Goal: Information Seeking & Learning: Learn about a topic

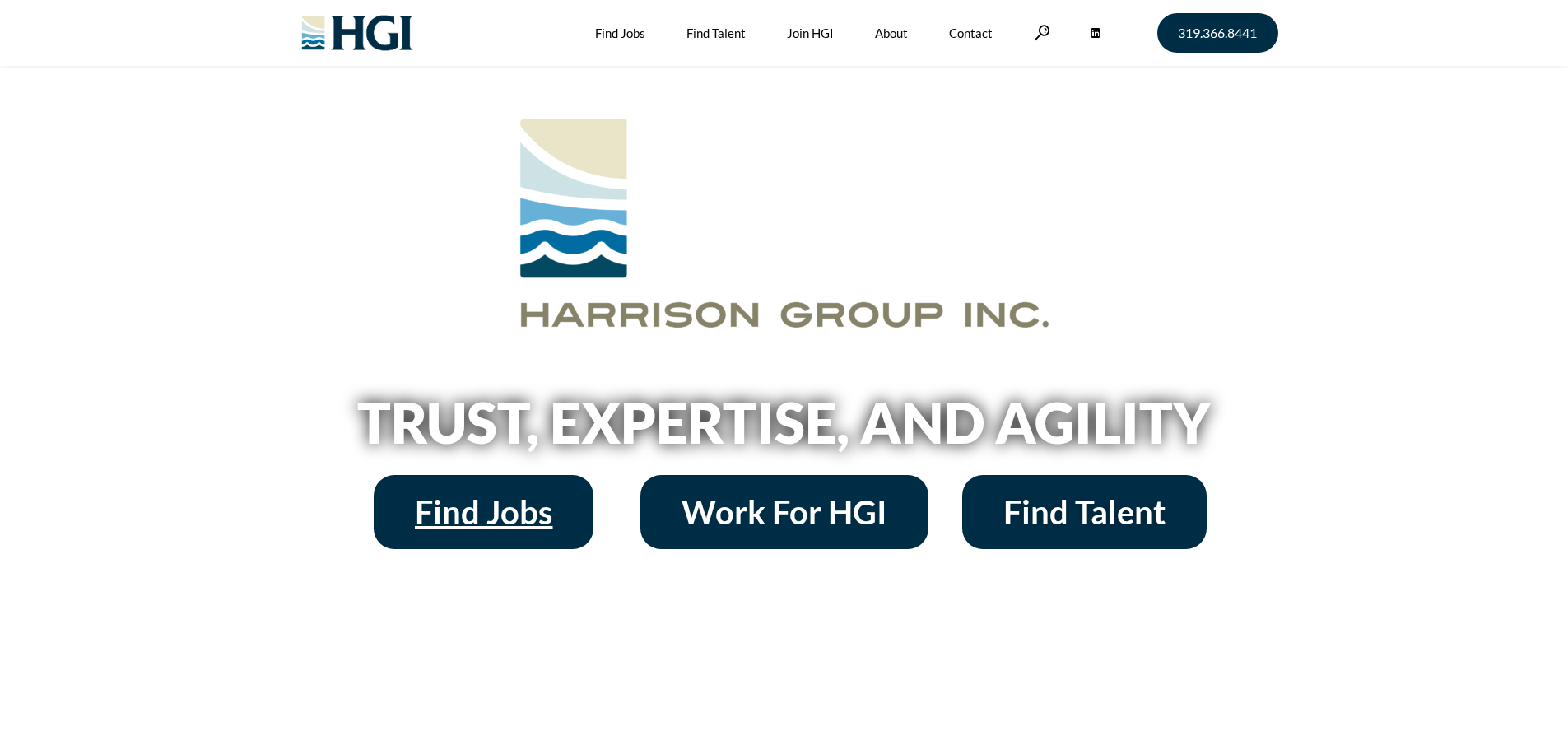
click at [453, 511] on span "Find Jobs" at bounding box center [483, 512] width 137 height 33
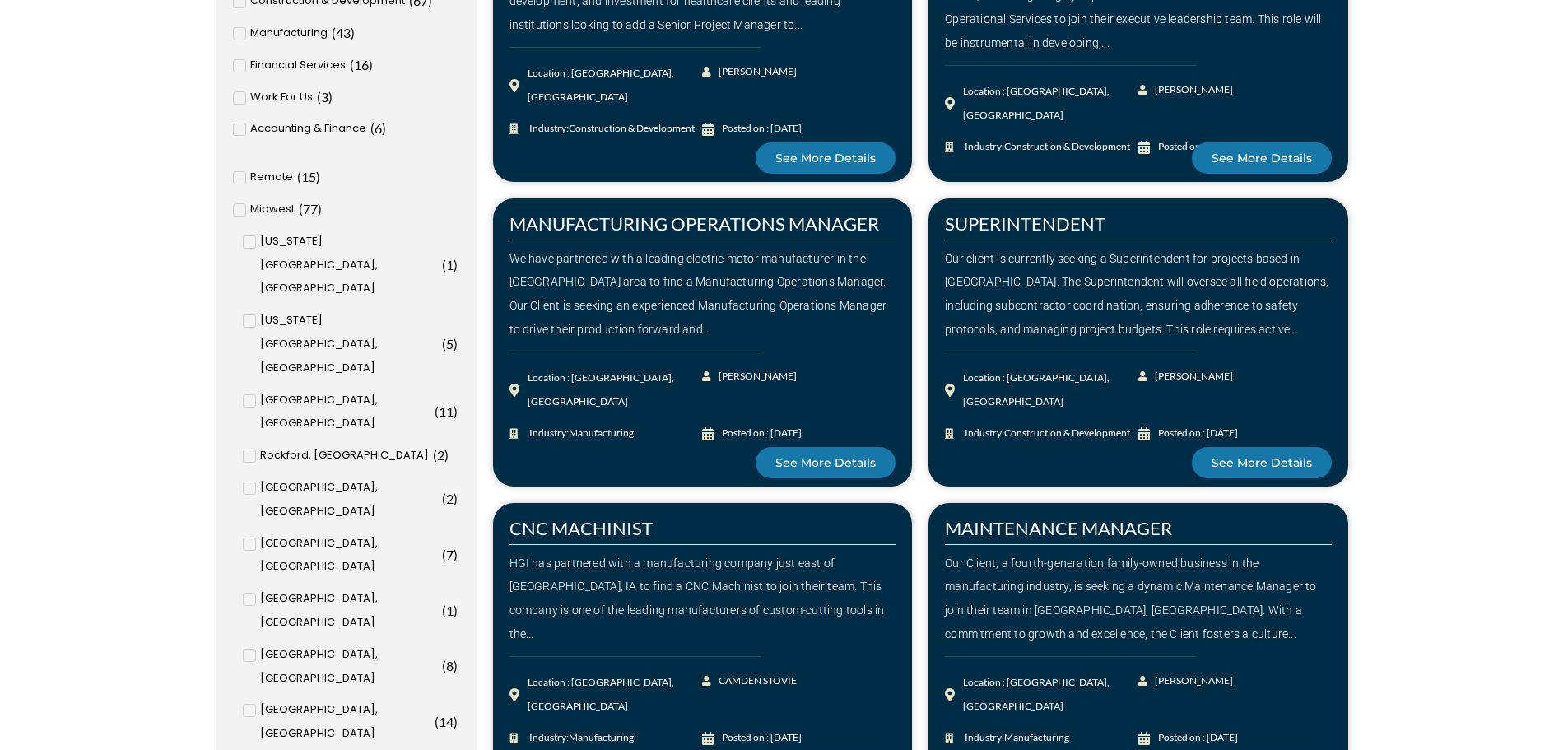
scroll to position [824, 0]
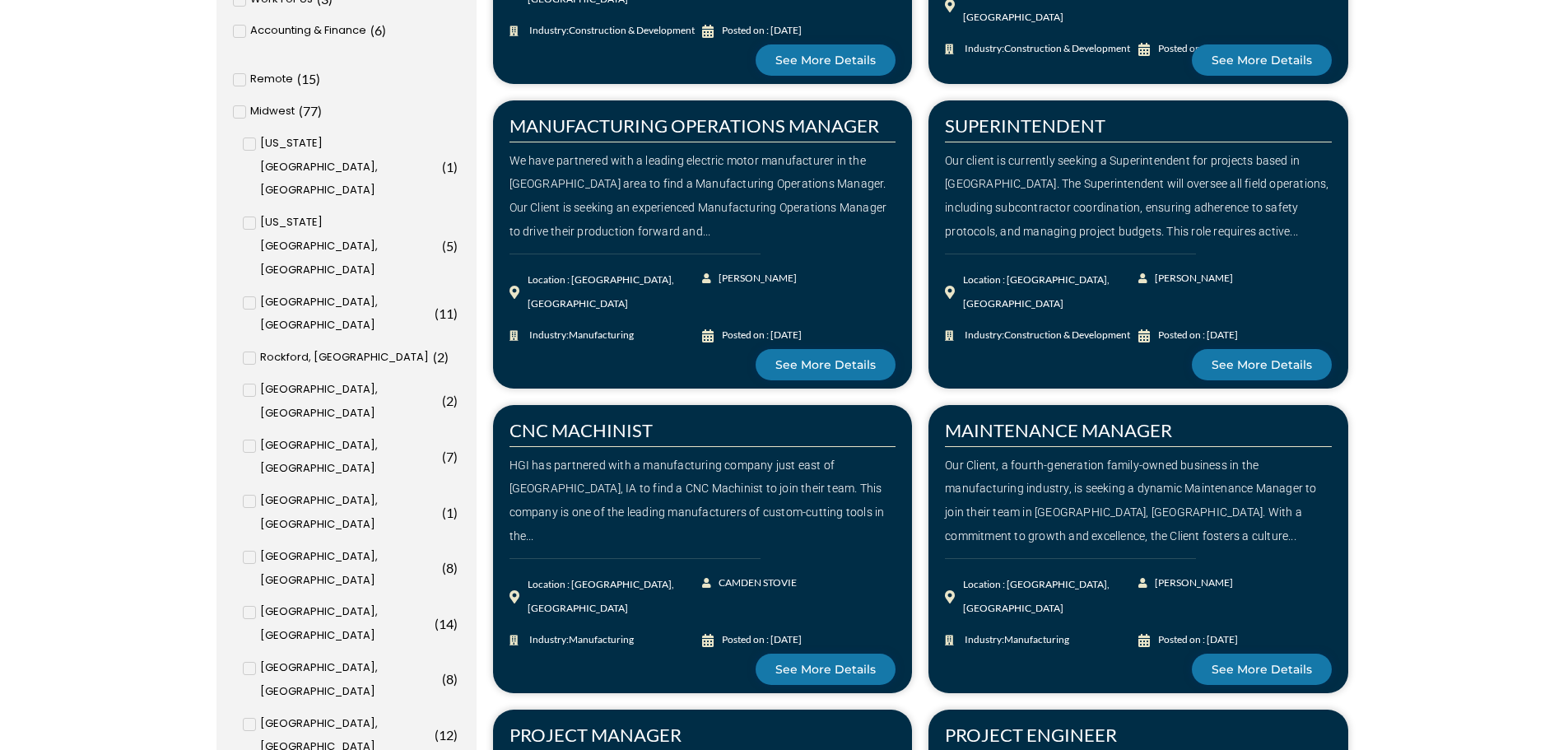
click at [293, 656] on span "[GEOGRAPHIC_DATA], [GEOGRAPHIC_DATA]" at bounding box center [349, 680] width 178 height 48
click at [0, 0] on input "[GEOGRAPHIC_DATA], [GEOGRAPHIC_DATA] ( 8 )" at bounding box center [0, 0] width 0 height 0
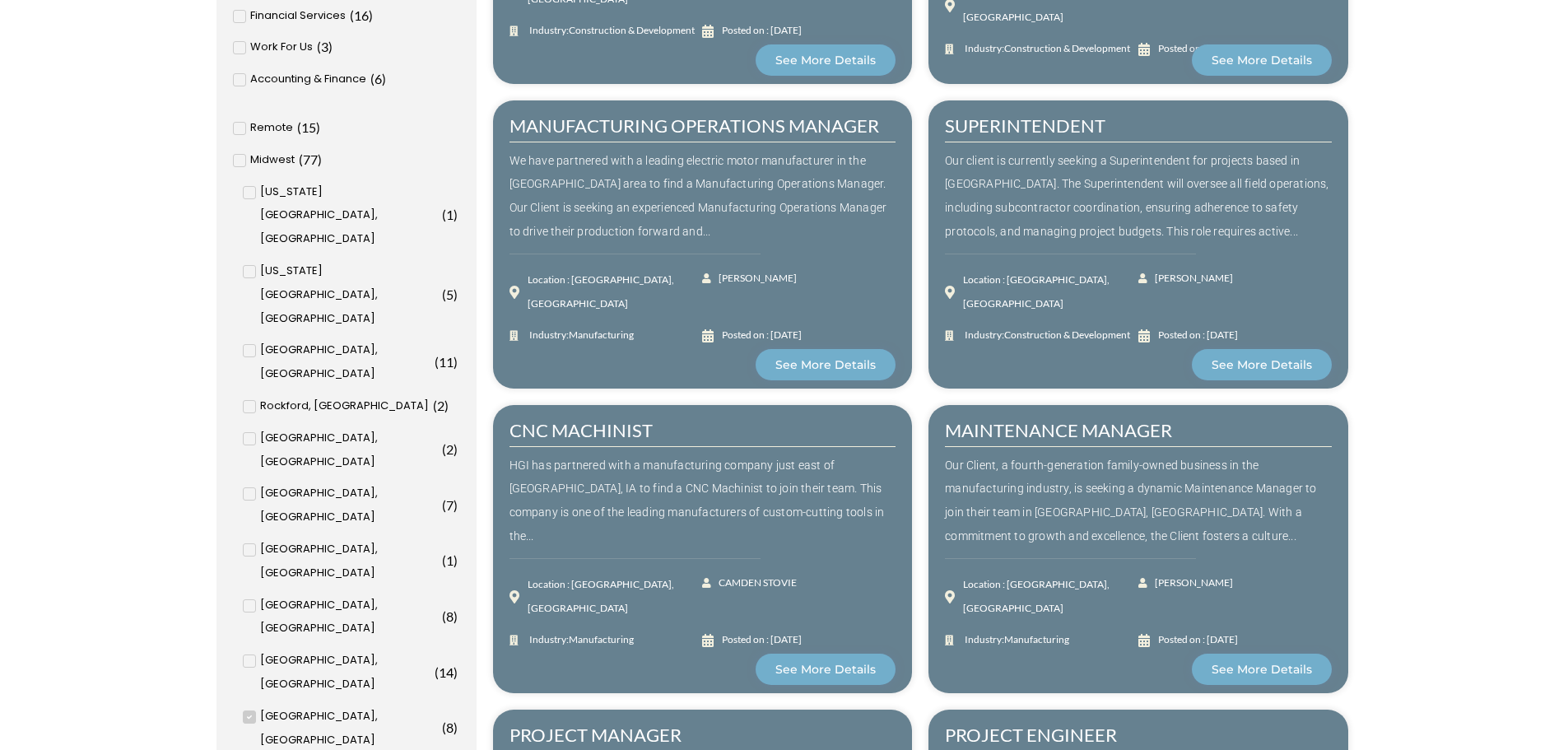
scroll to position [871, 0]
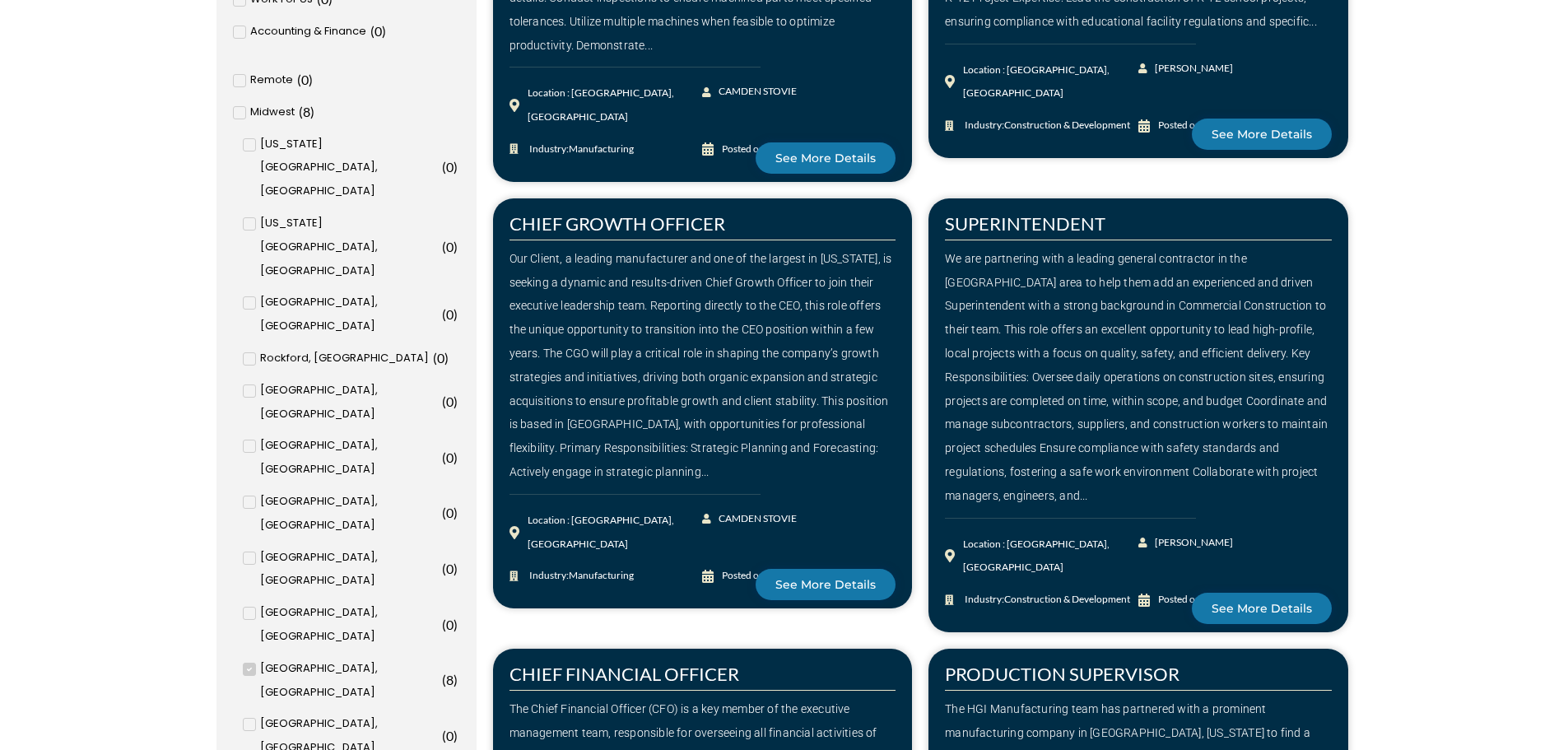
click at [288, 143] on span "[US_STATE][GEOGRAPHIC_DATA], [GEOGRAPHIC_DATA]" at bounding box center [349, 168] width 178 height 70
click at [0, 0] on input "Iowa City, IA ( 0 )" at bounding box center [0, 0] width 0 height 0
click at [289, 546] on span "[GEOGRAPHIC_DATA], [GEOGRAPHIC_DATA]" at bounding box center [349, 570] width 178 height 48
click at [0, 0] on input "Cedar Rapids, IA ( 1 )" at bounding box center [0, 0] width 0 height 0
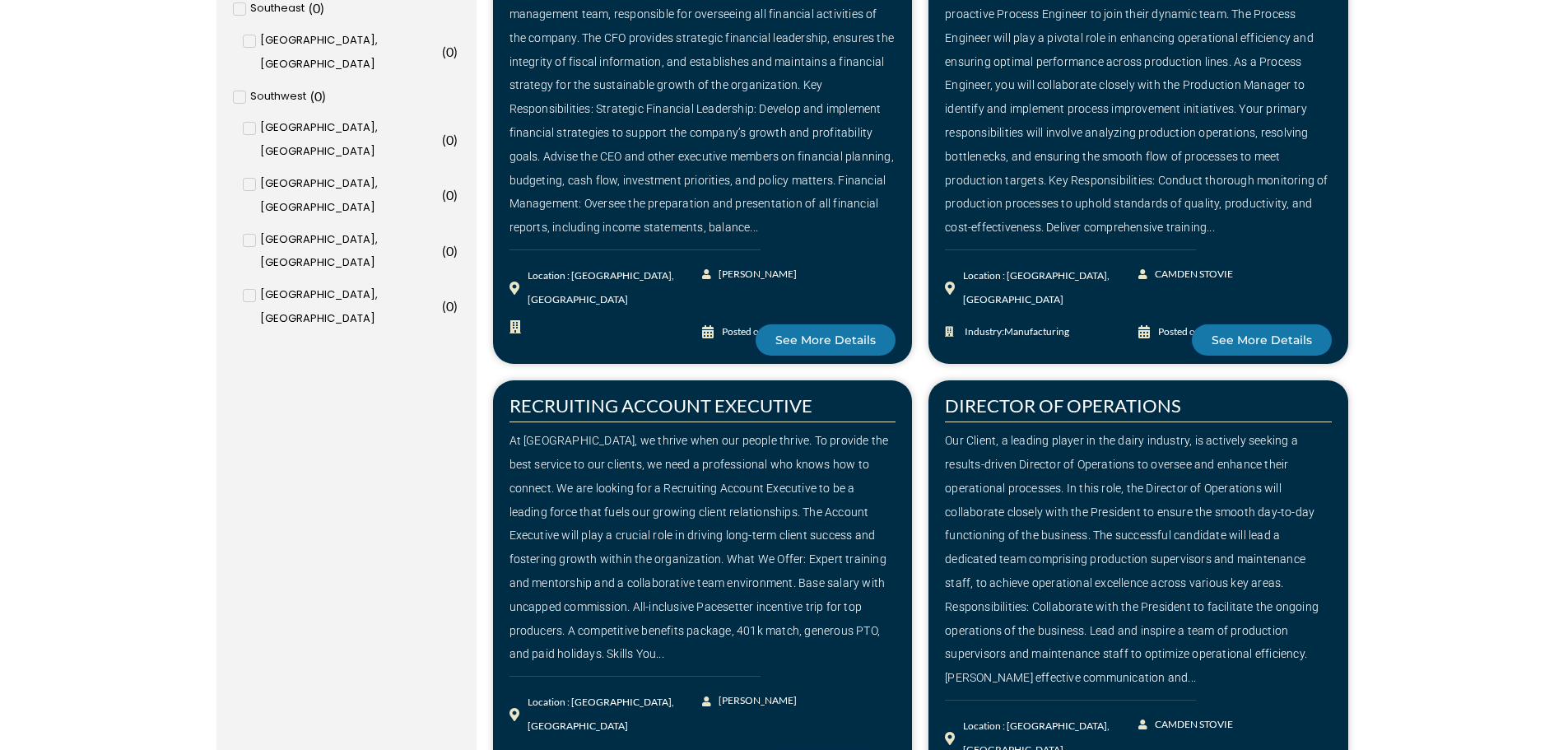
scroll to position [2107, 0]
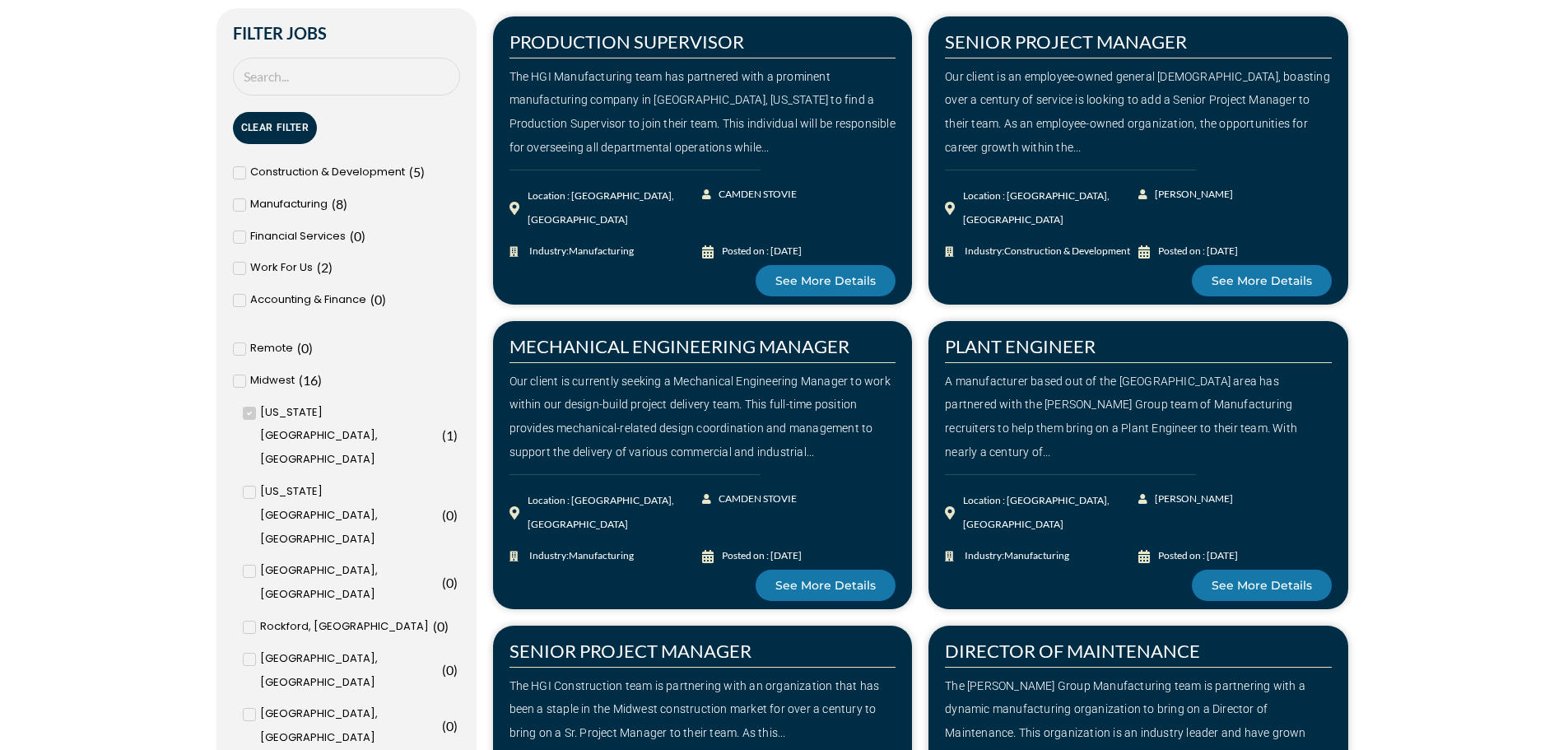
scroll to position [247, 0]
